Goal: Find specific page/section: Find specific page/section

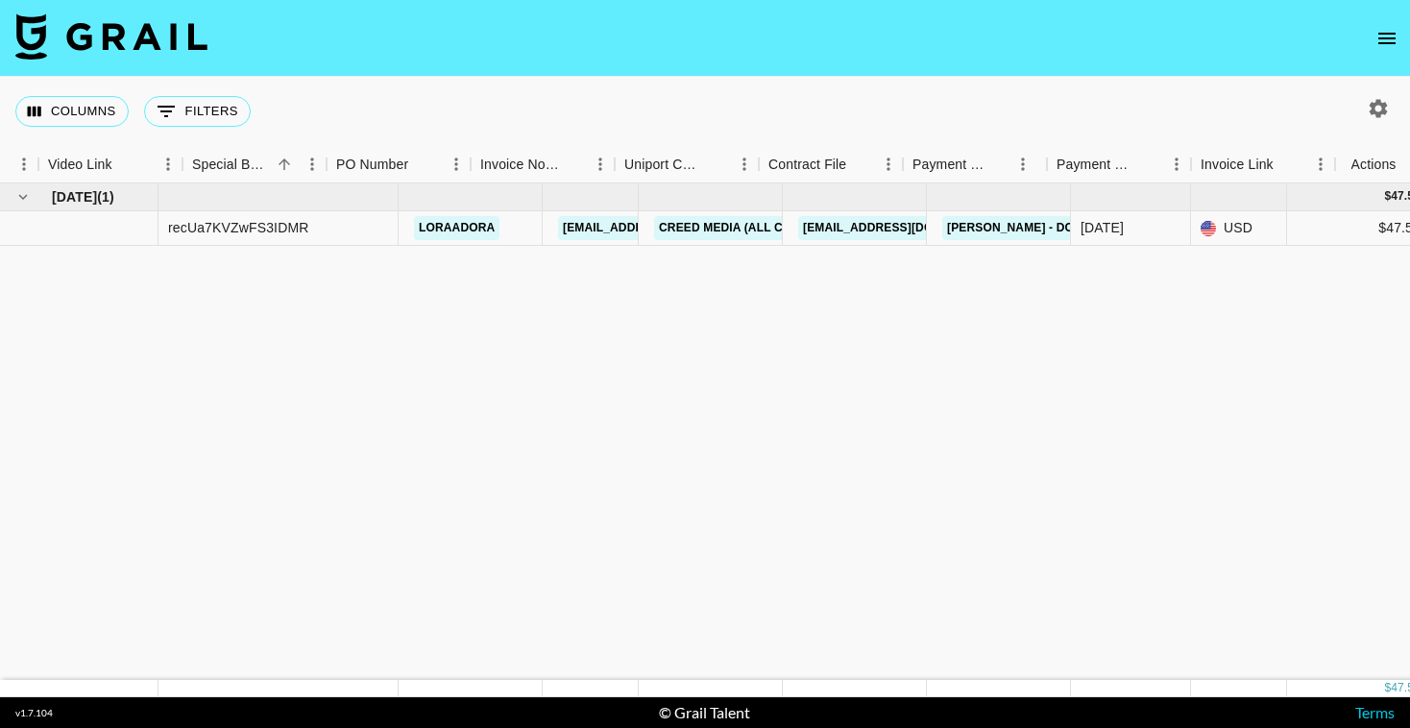
scroll to position [0, 1777]
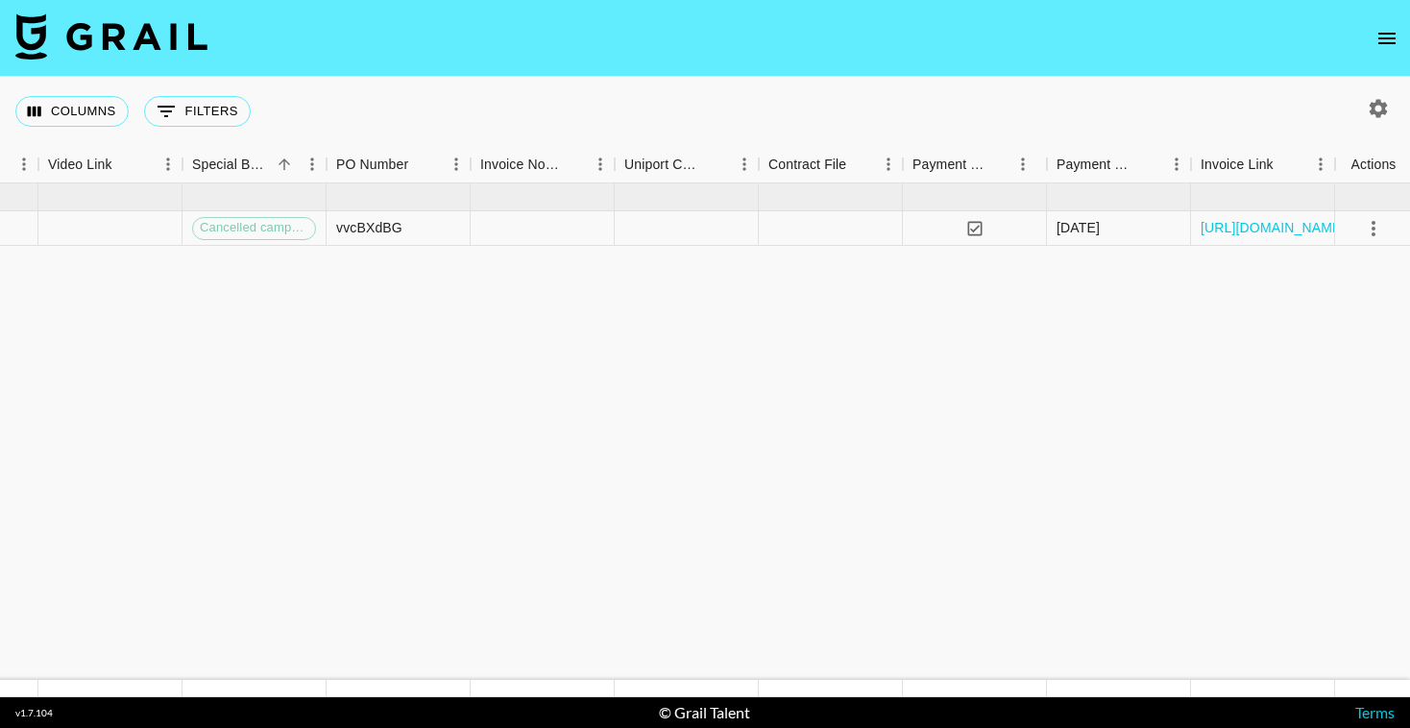
click at [1399, 41] on button "open drawer" at bounding box center [1387, 38] width 38 height 38
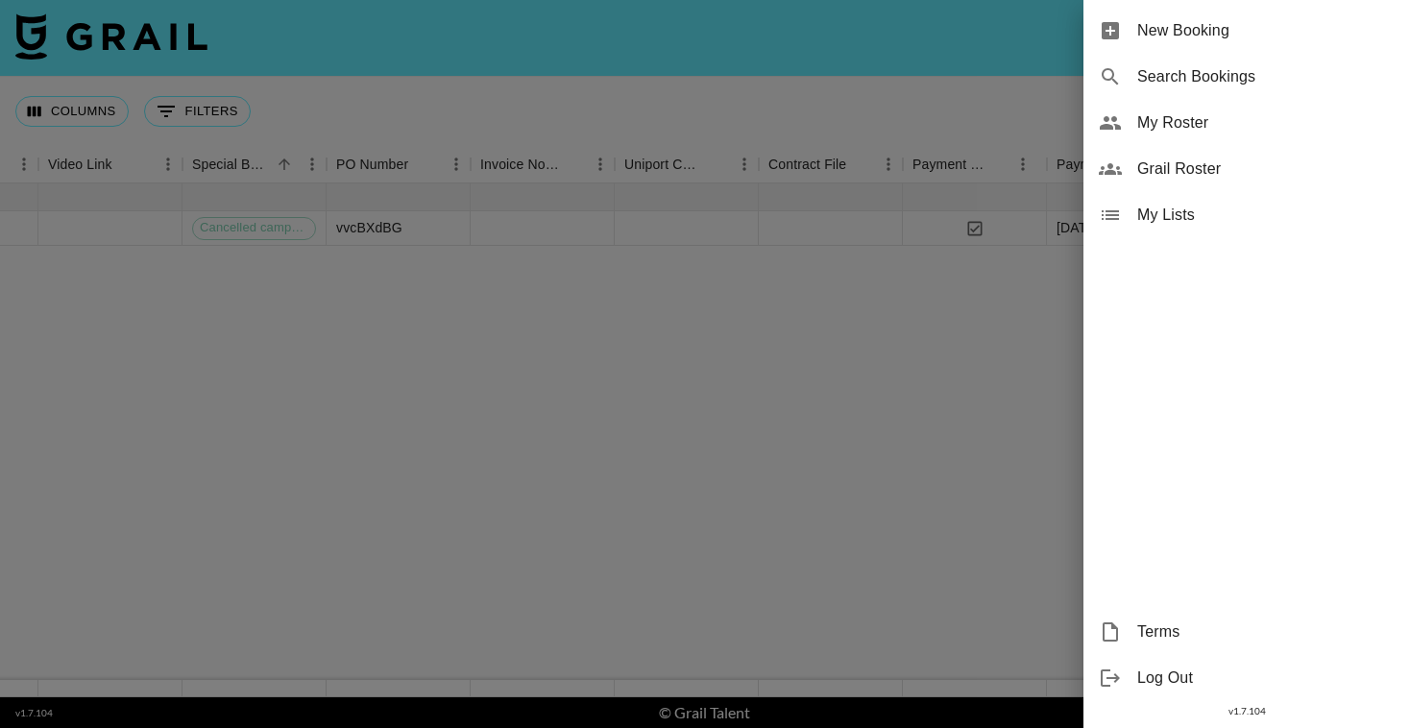
click at [1166, 175] on span "Grail Roster" at bounding box center [1265, 169] width 257 height 23
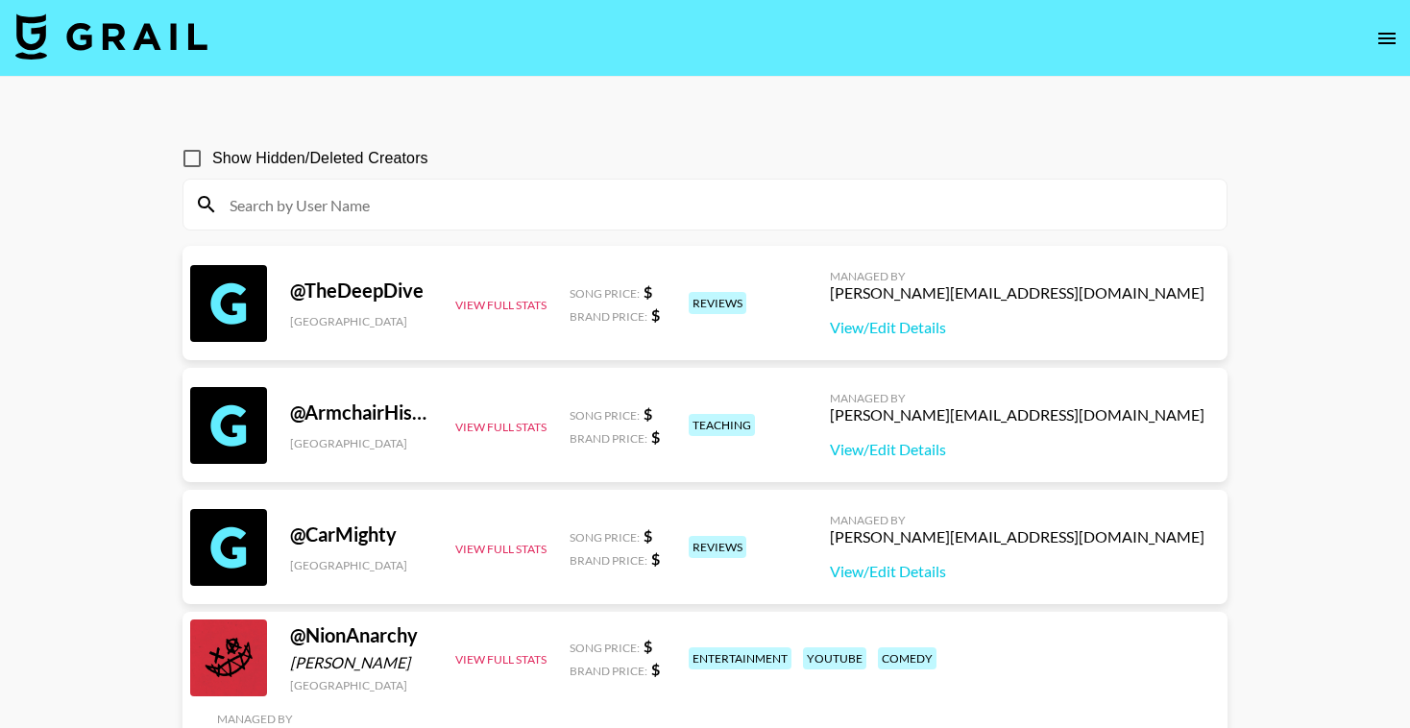
click at [519, 183] on div at bounding box center [704, 205] width 1043 height 50
click at [489, 201] on input at bounding box center [716, 204] width 997 height 31
click at [487, 208] on input at bounding box center [716, 204] width 997 height 31
click at [487, 208] on input "super" at bounding box center [716, 204] width 997 height 31
type input "supers"
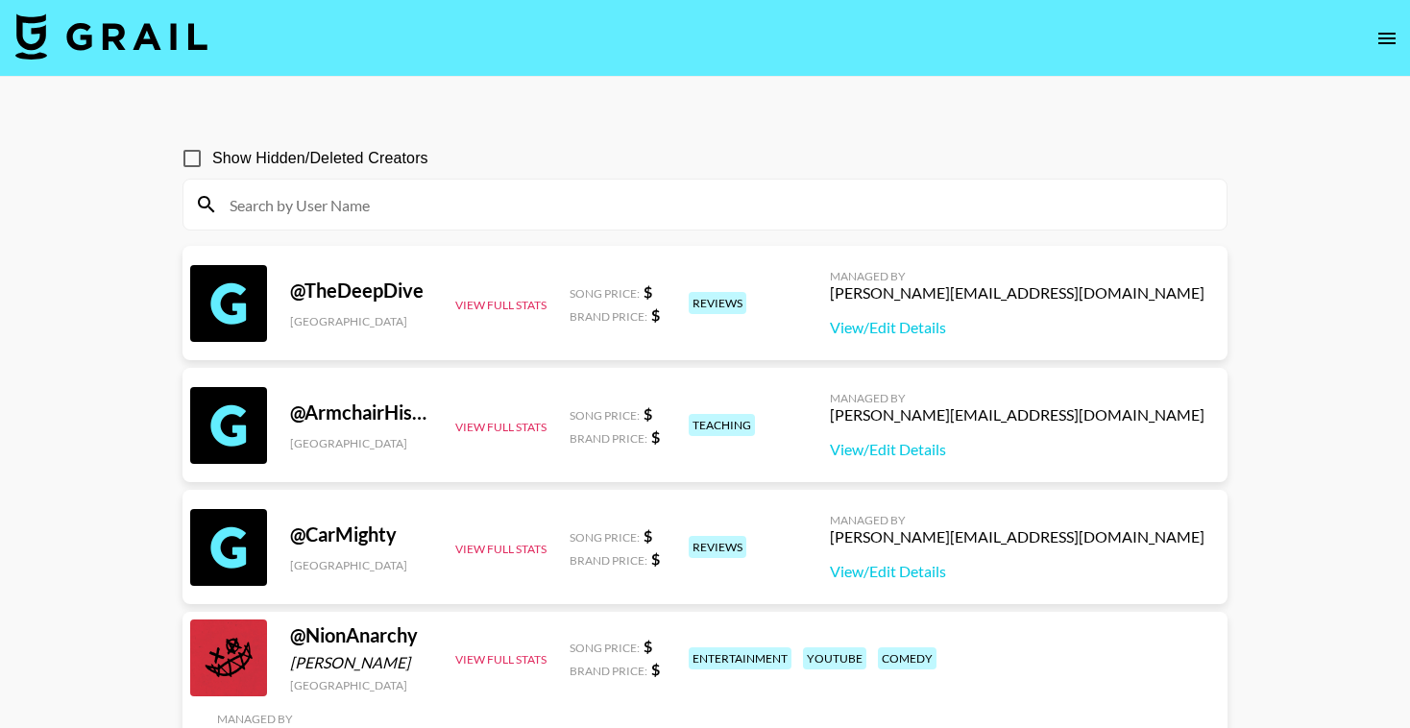
click at [362, 205] on input at bounding box center [716, 204] width 997 height 31
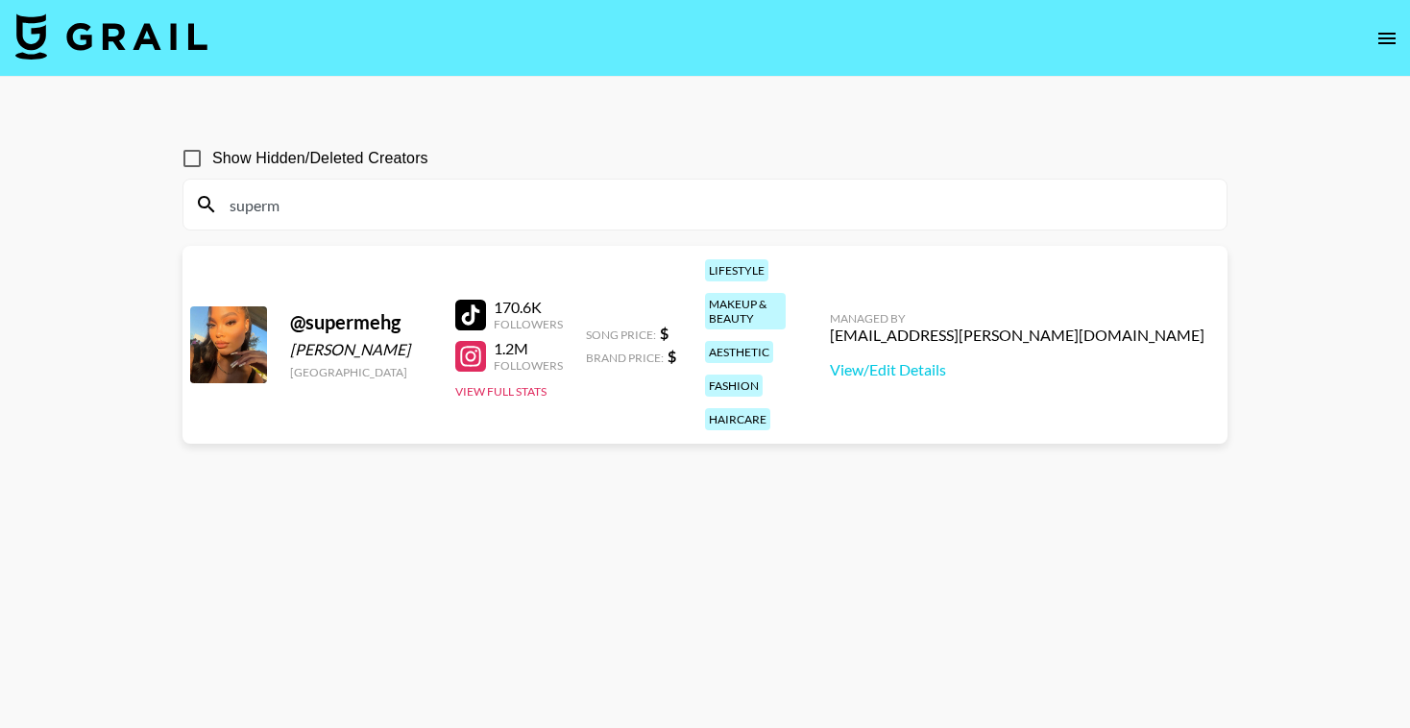
type input "superm"
